Goal: Communication & Community: Answer question/provide support

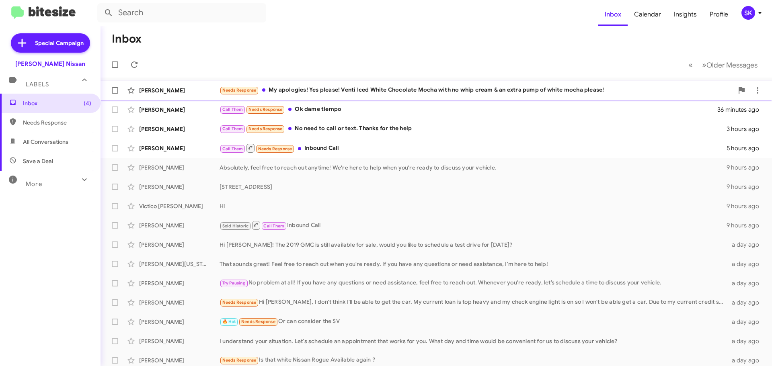
click at [314, 92] on div "Needs Response My apologies! Yes please! Venti Iced White Chocolate Mocha with …" at bounding box center [476, 90] width 514 height 9
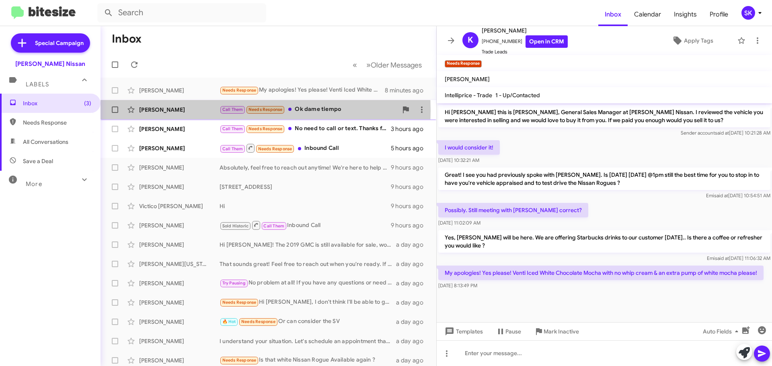
click at [206, 111] on div "[PERSON_NAME]" at bounding box center [179, 110] width 80 height 8
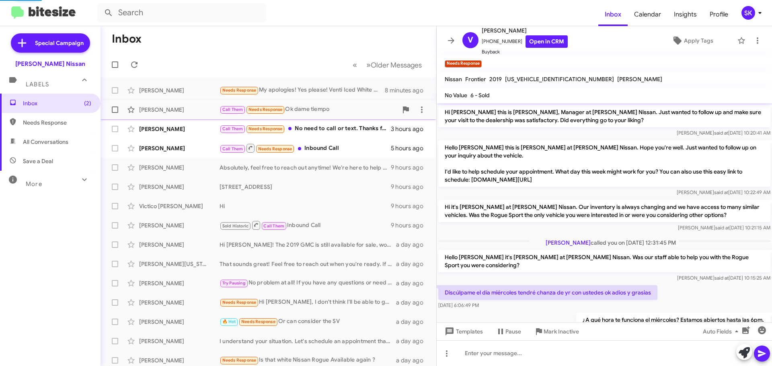
scroll to position [271, 0]
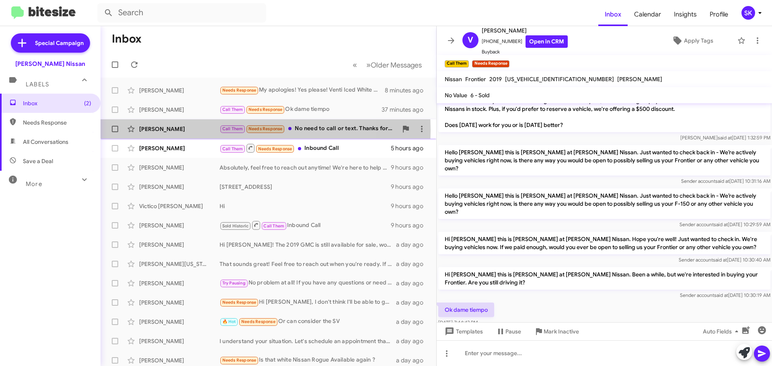
click at [199, 130] on div "[PERSON_NAME]" at bounding box center [179, 129] width 80 height 8
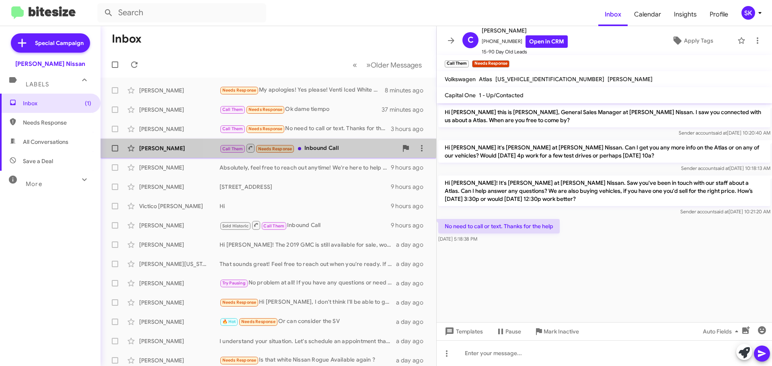
click at [338, 146] on div "Call Them Needs Response Inbound Call" at bounding box center [308, 148] width 178 height 10
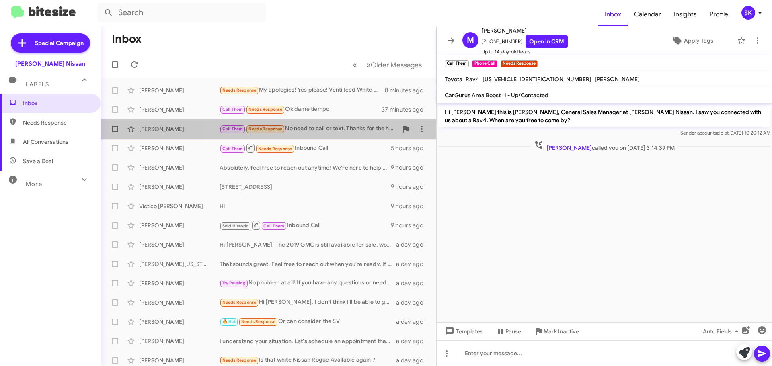
click at [324, 131] on div "Call Them Needs Response No need to call or text. Thanks for the help" at bounding box center [308, 128] width 178 height 9
